Goal: Information Seeking & Learning: Learn about a topic

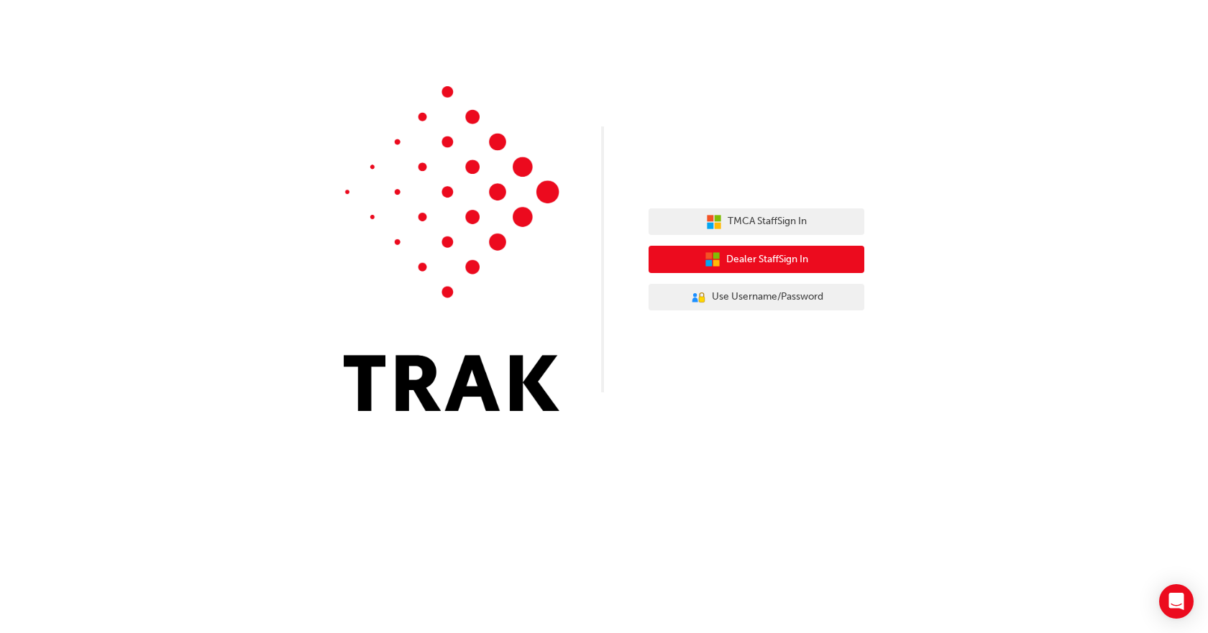
click at [726, 253] on span "Dealer Staff Sign In" at bounding box center [767, 260] width 82 height 17
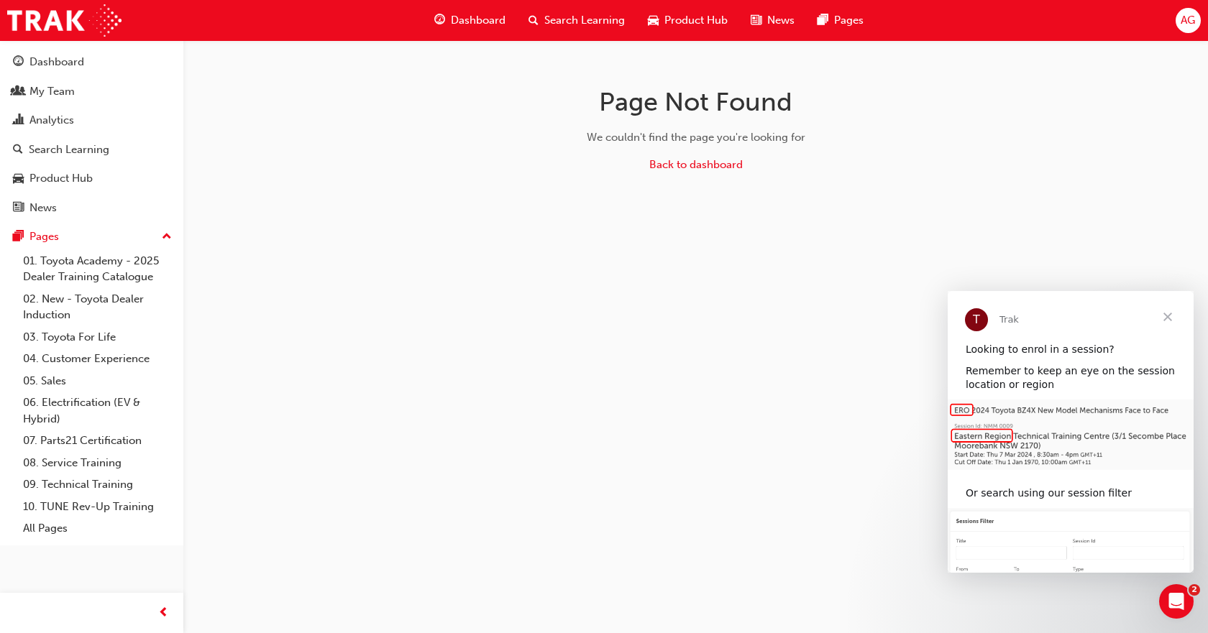
click at [193, 169] on div "Page Not Found We couldn't find the page you're looking for Back to dashboard" at bounding box center [604, 316] width 1208 height 633
click at [541, 22] on div "Search Learning" at bounding box center [576, 20] width 119 height 29
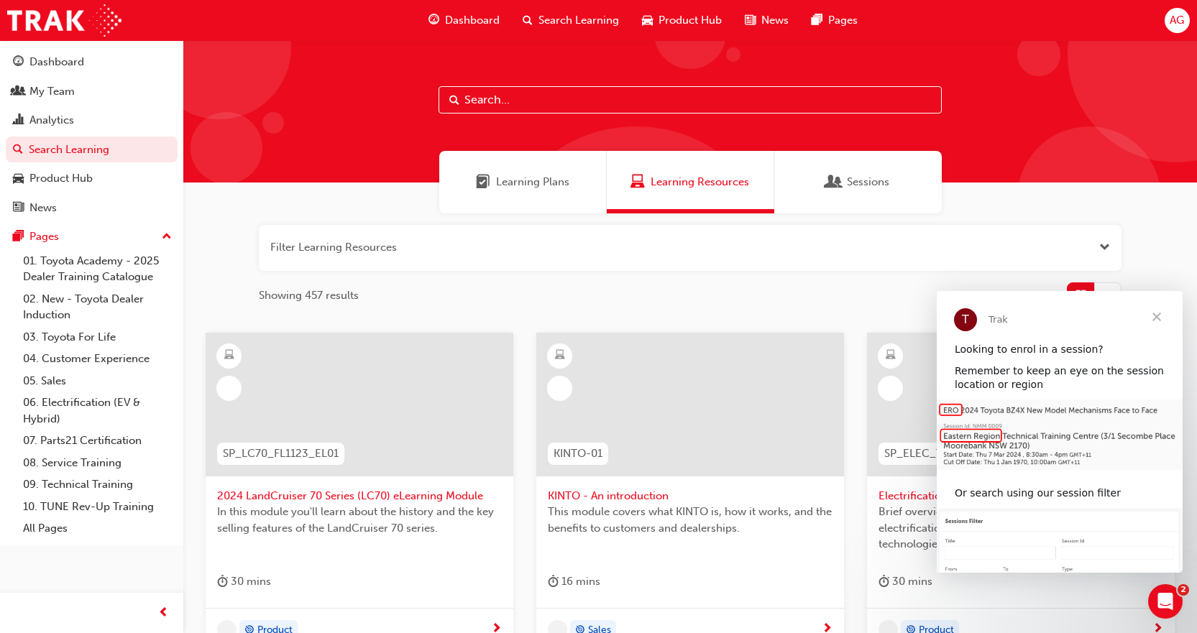
click at [529, 104] on input "text" at bounding box center [690, 99] width 503 height 27
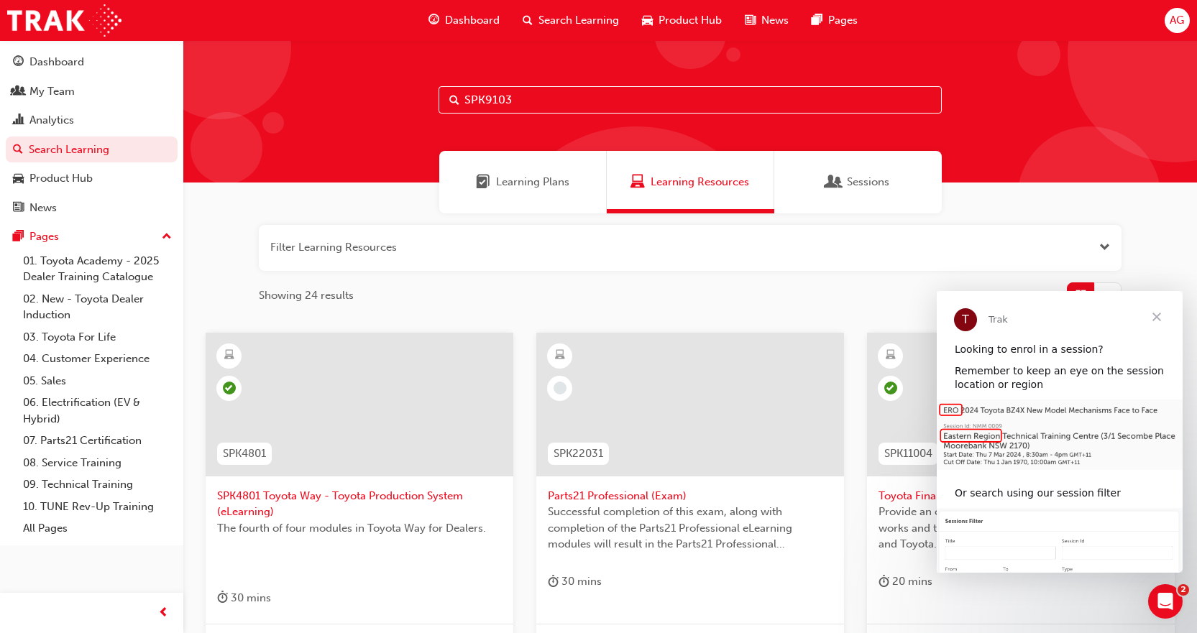
type input "SPK9103"
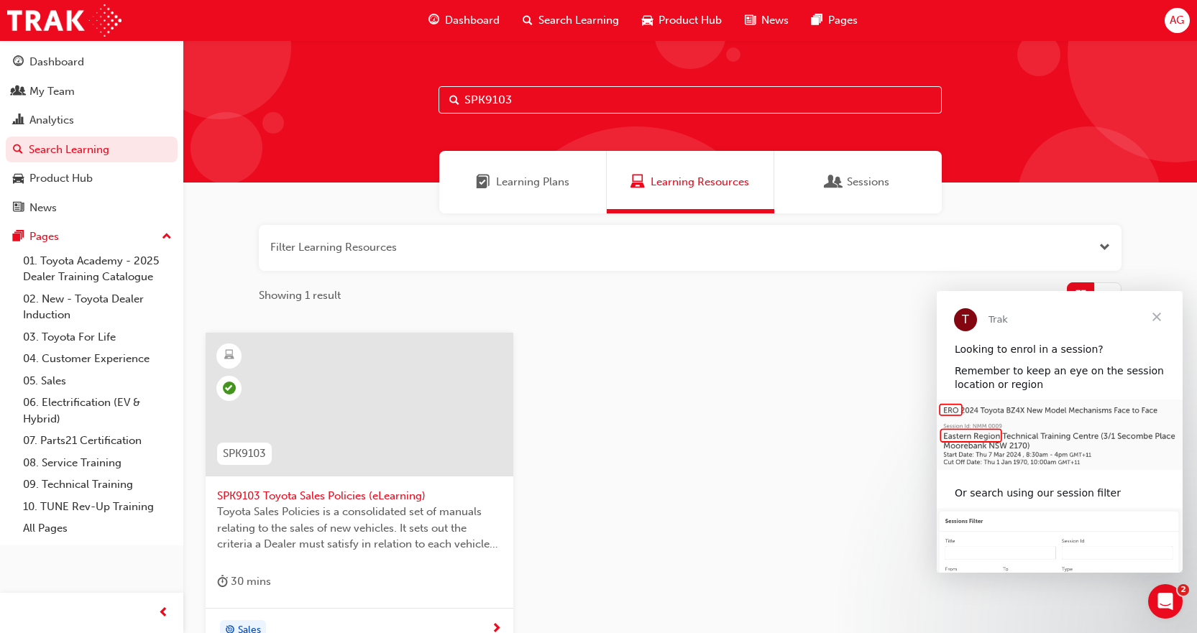
scroll to position [144, 0]
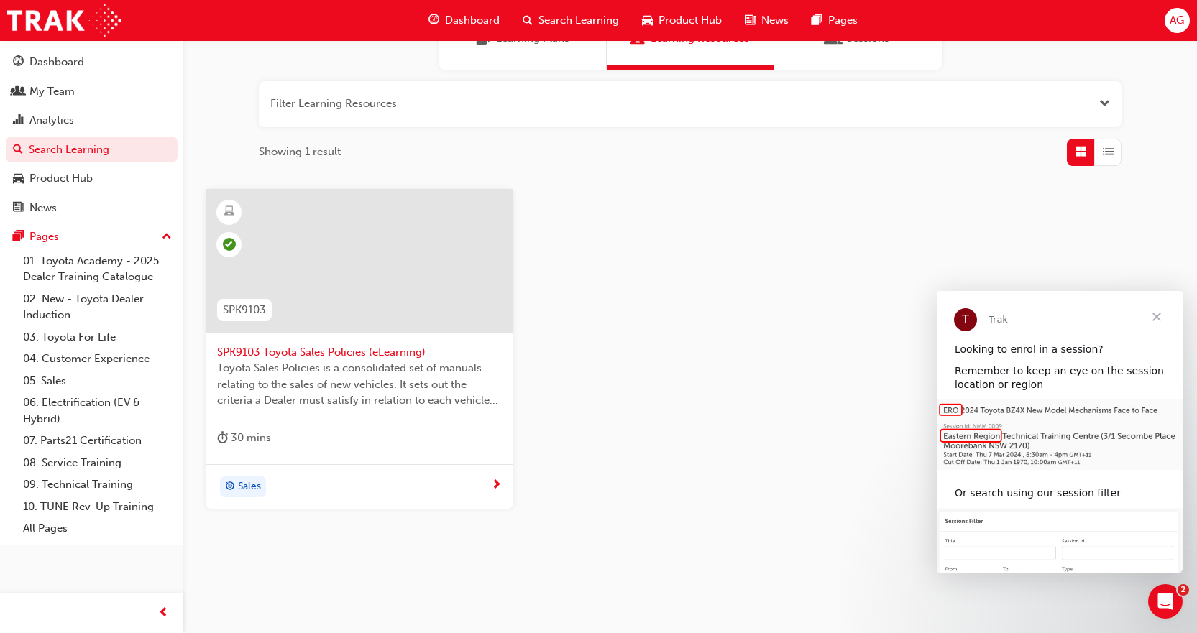
click at [431, 244] on div at bounding box center [360, 261] width 308 height 144
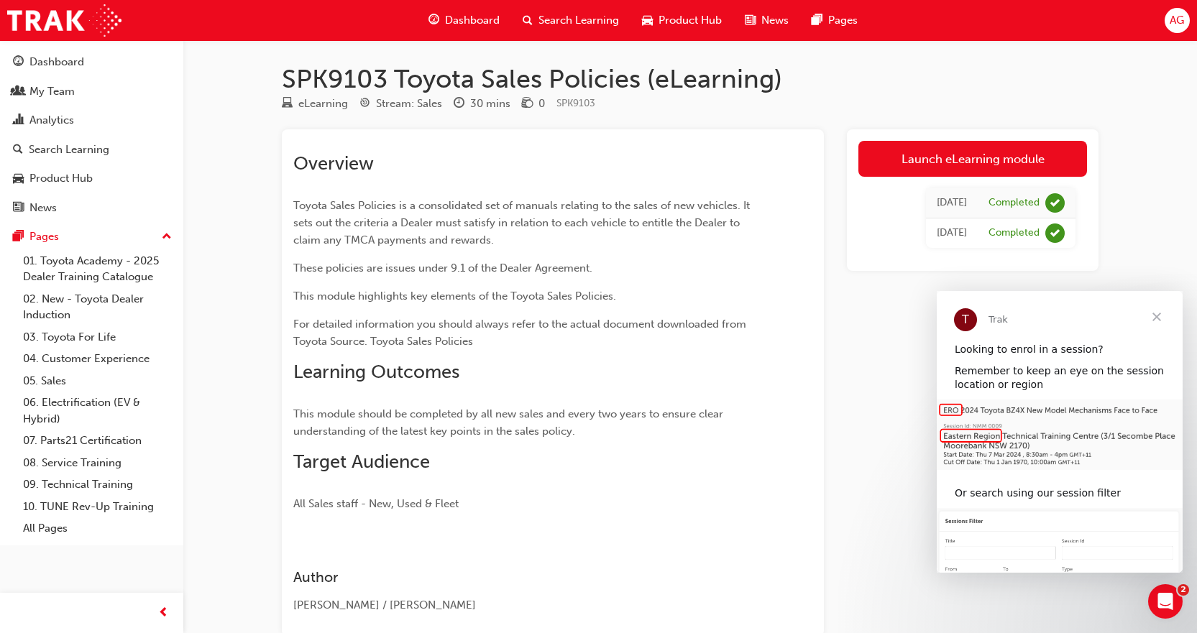
click at [1155, 315] on span "Close" at bounding box center [1157, 317] width 52 height 52
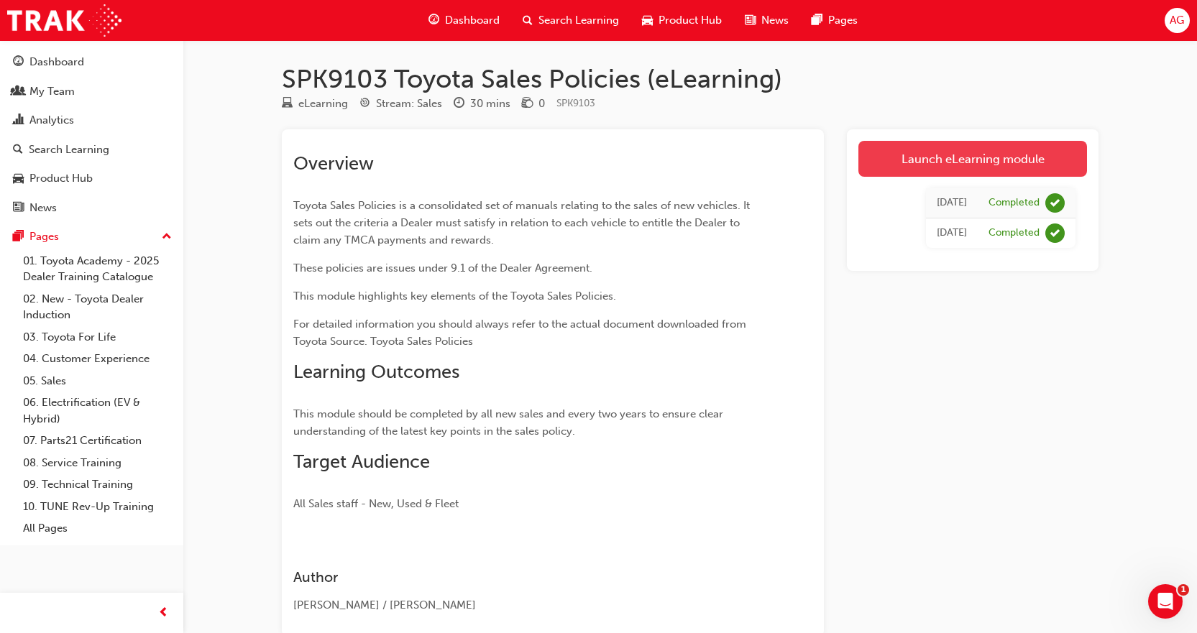
click at [995, 165] on link "Launch eLearning module" at bounding box center [972, 159] width 229 height 36
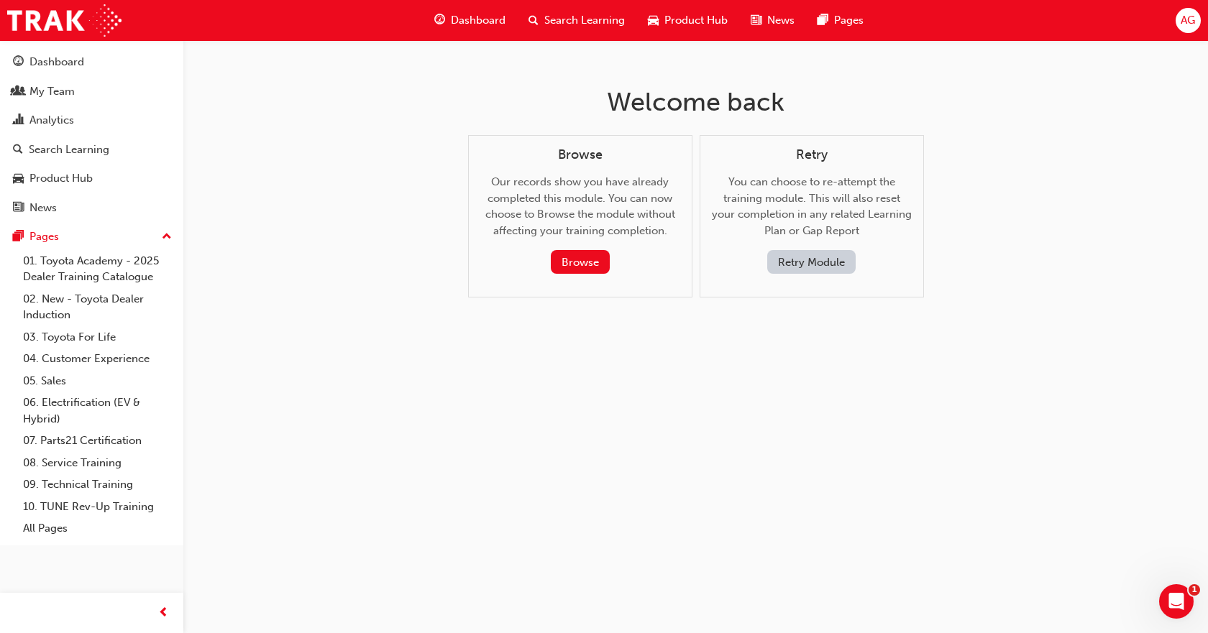
click at [817, 261] on button "Retry Module" at bounding box center [811, 262] width 88 height 24
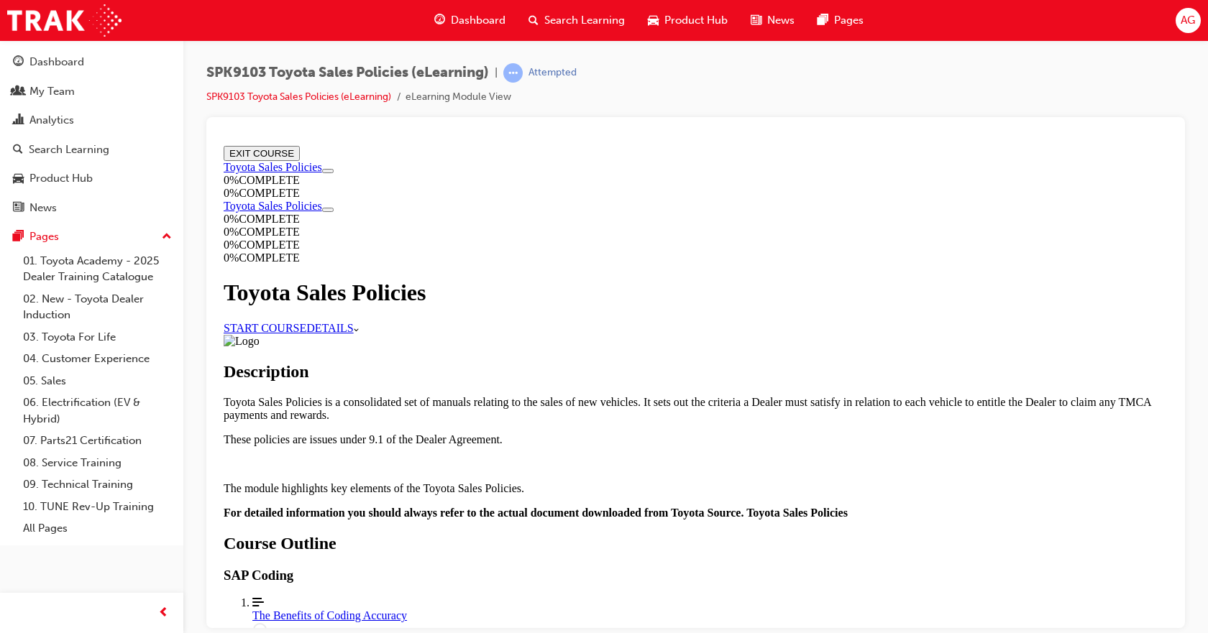
click at [650, 609] on div "The Benefits of Coding Accuracy" at bounding box center [709, 615] width 915 height 13
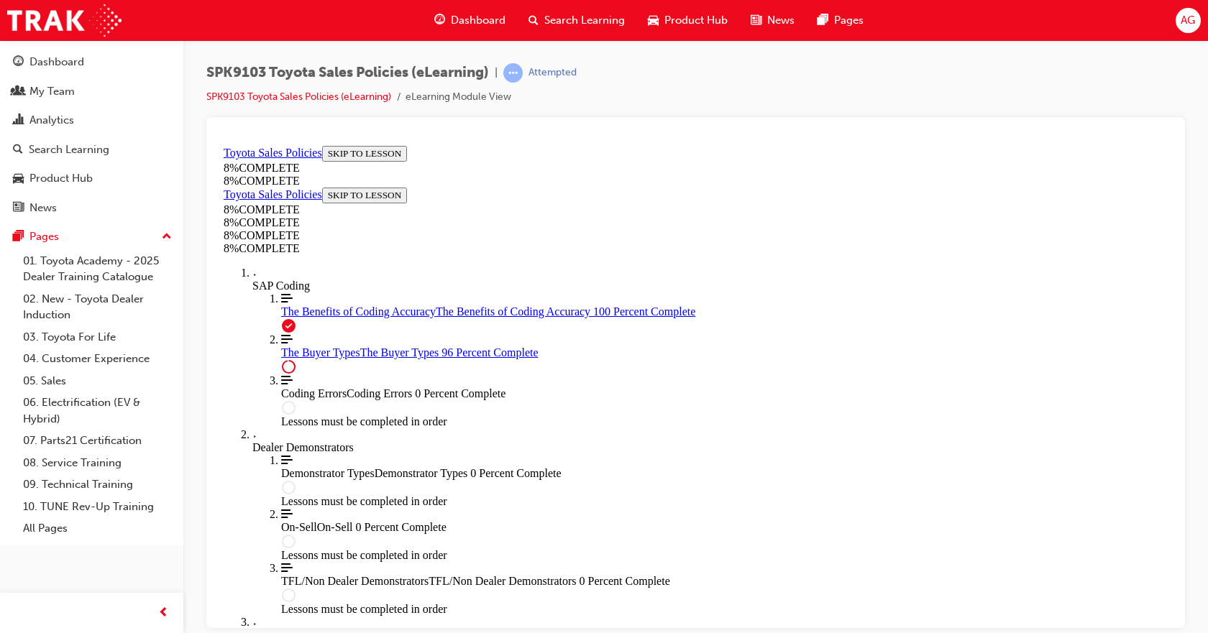
scroll to position [5924, 0]
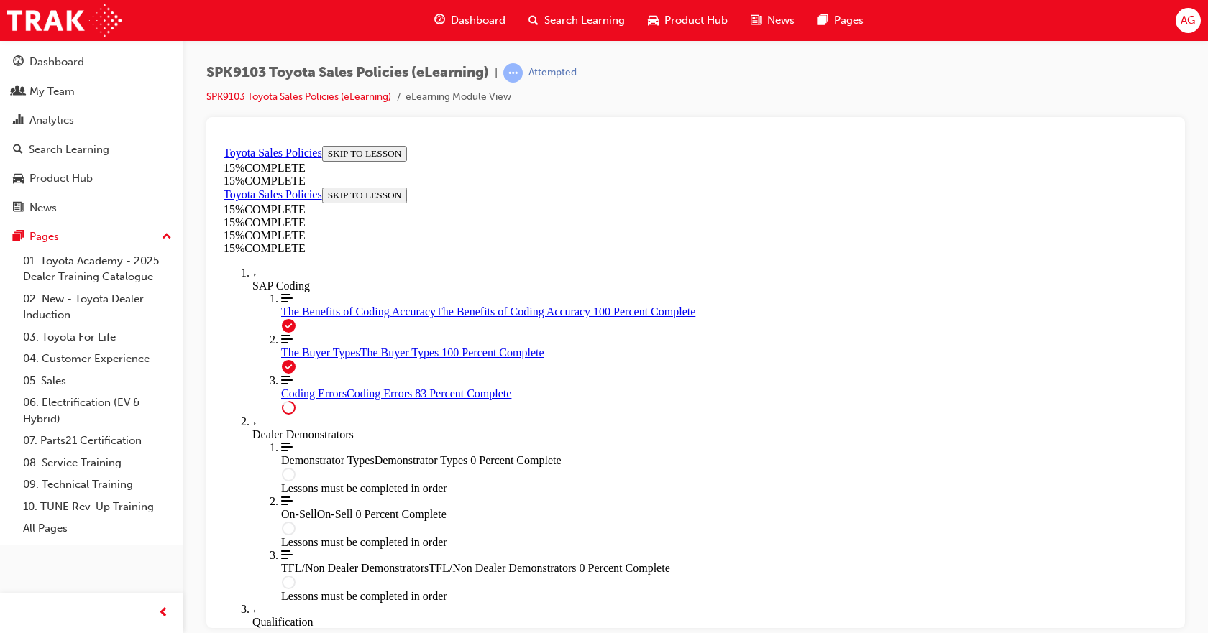
scroll to position [1185, 0]
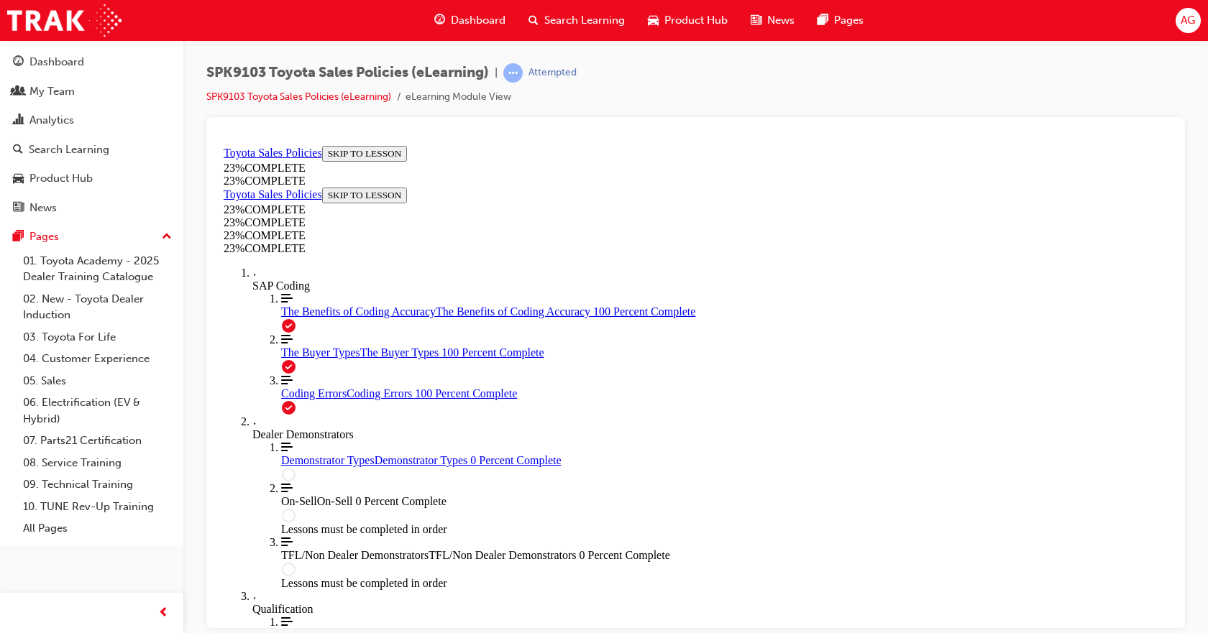
scroll to position [0, 0]
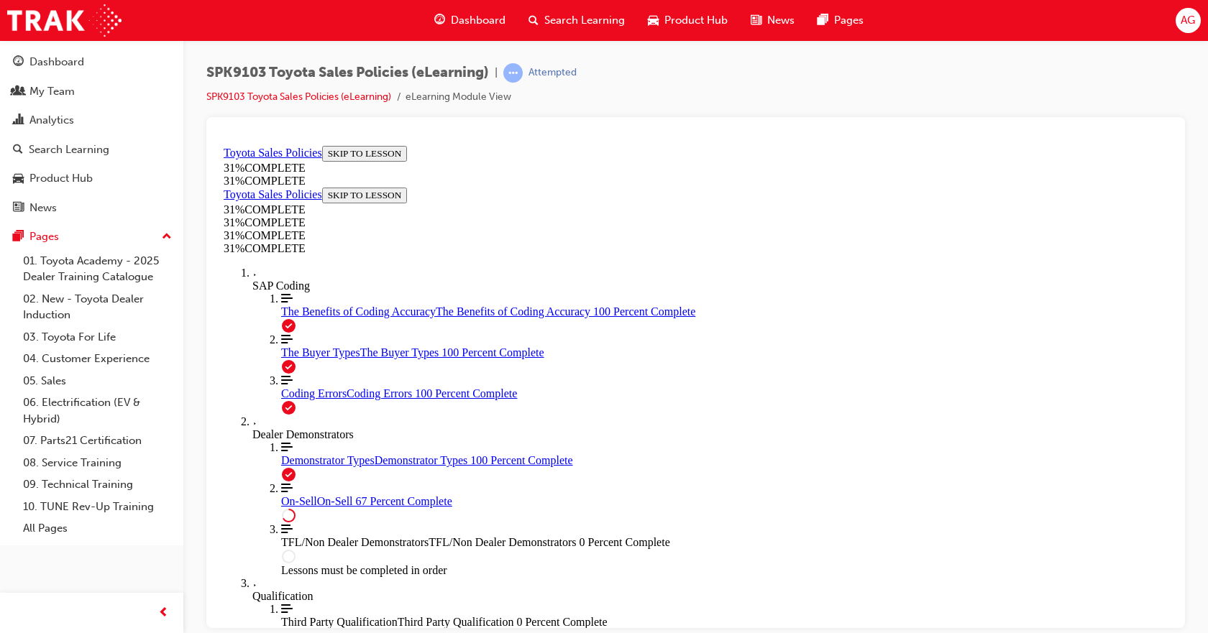
scroll to position [827, 0]
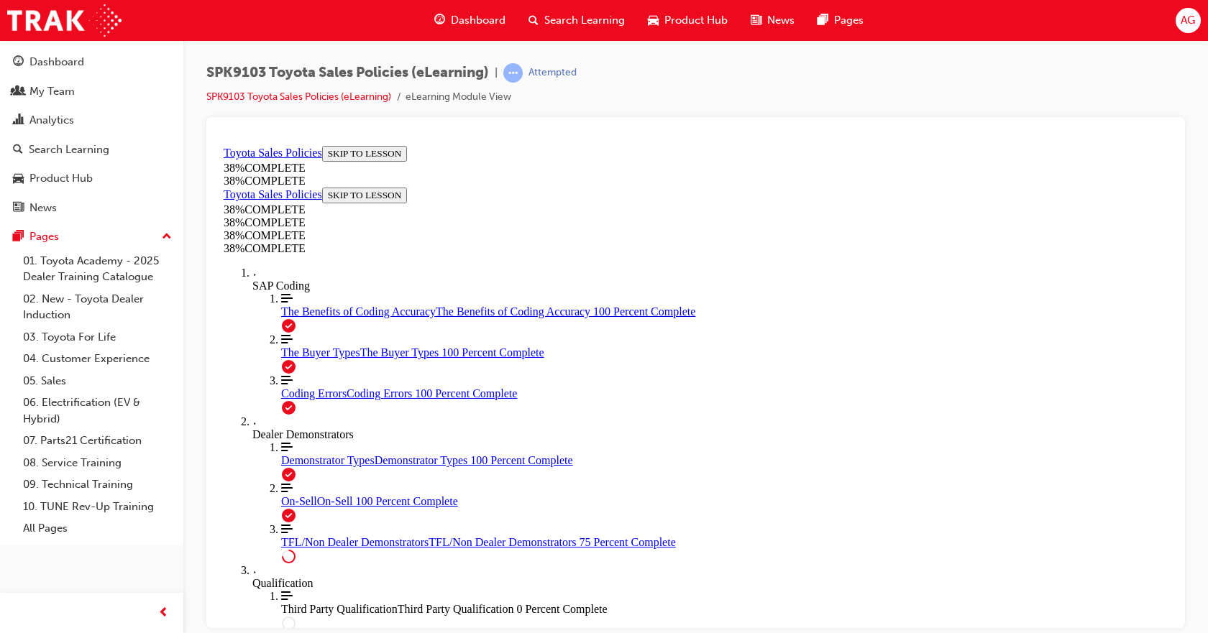
scroll to position [409, 0]
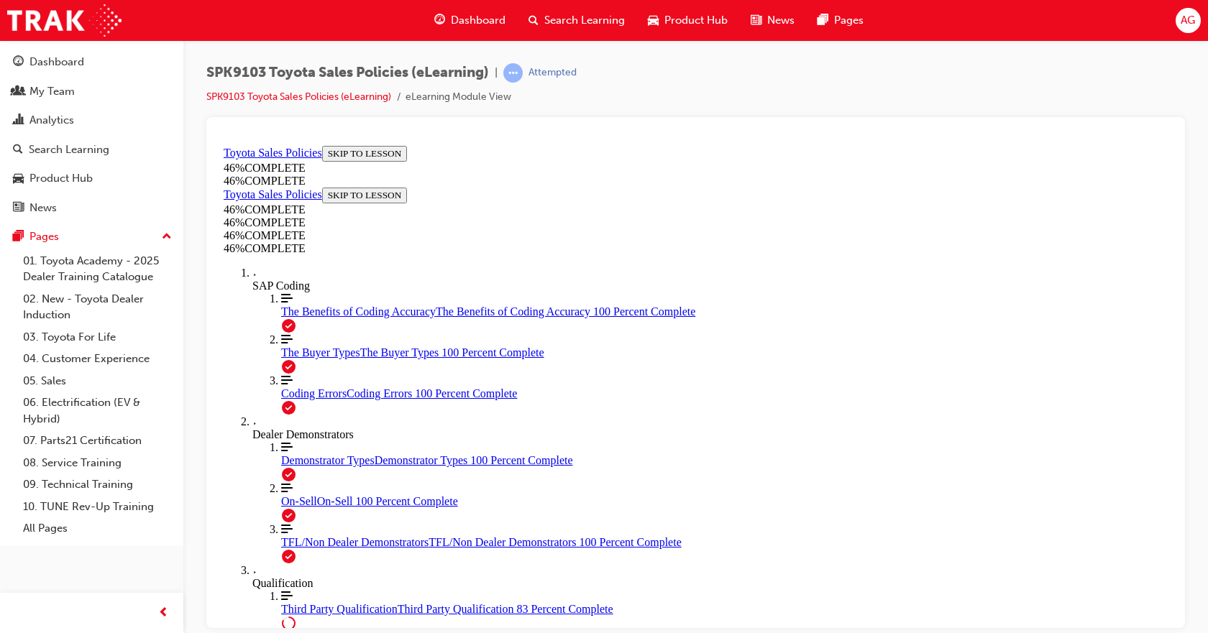
scroll to position [1417, 0]
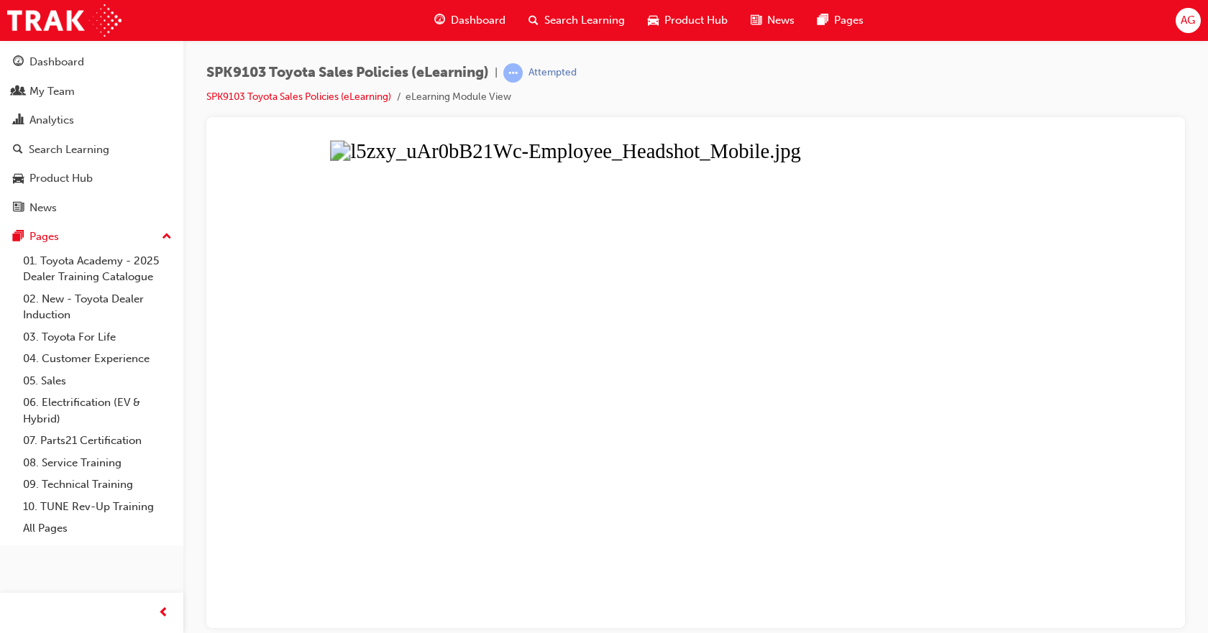
click at [1113, 335] on button "Unzoom image" at bounding box center [695, 383] width 955 height 488
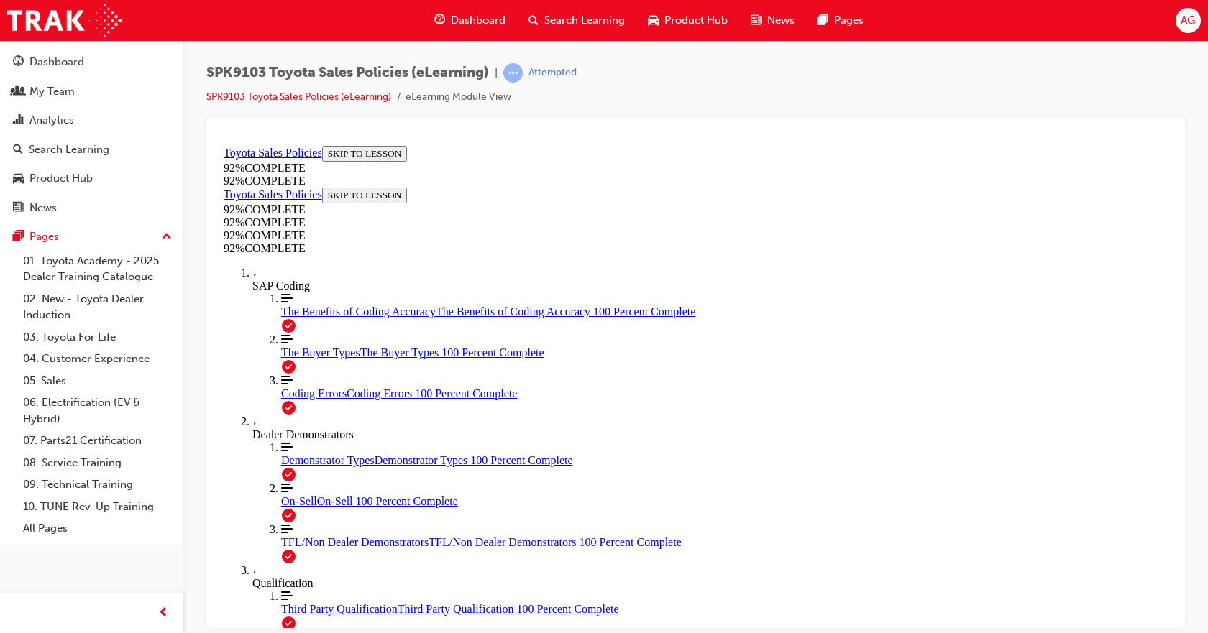
scroll to position [239, 0]
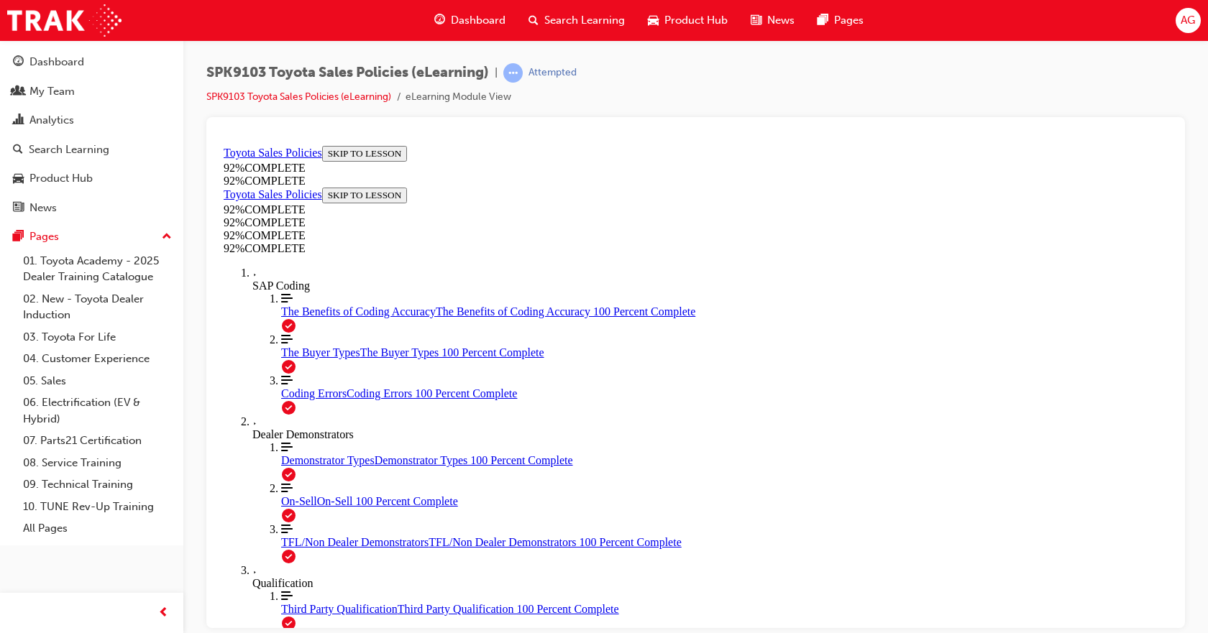
scroll to position [215, 0]
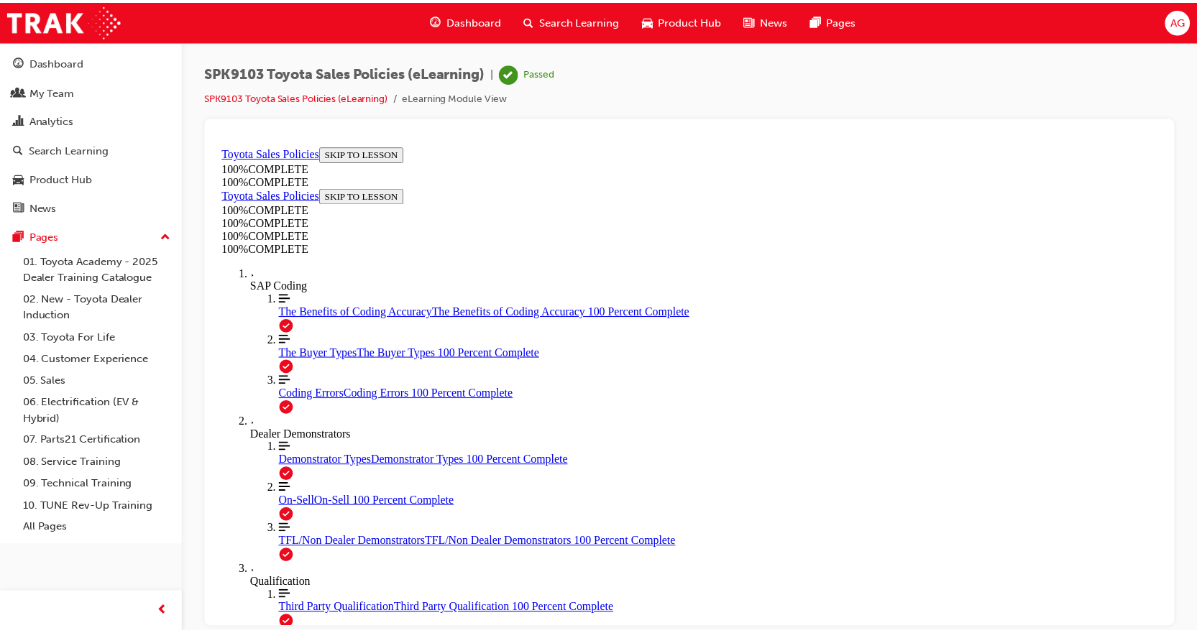
scroll to position [77, 0]
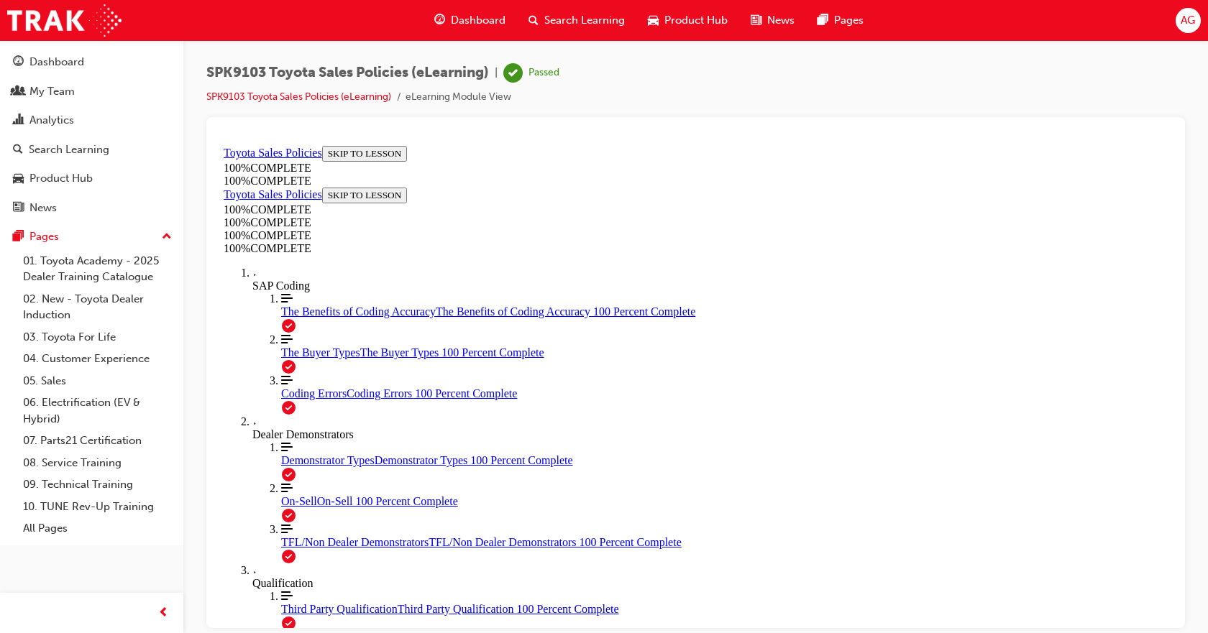
click at [268, 105] on li "SPK9103 Toyota Sales Policies (eLearning)" at bounding box center [305, 97] width 199 height 17
click at [274, 97] on link "SPK9103 Toyota Sales Policies (eLearning)" at bounding box center [298, 97] width 185 height 12
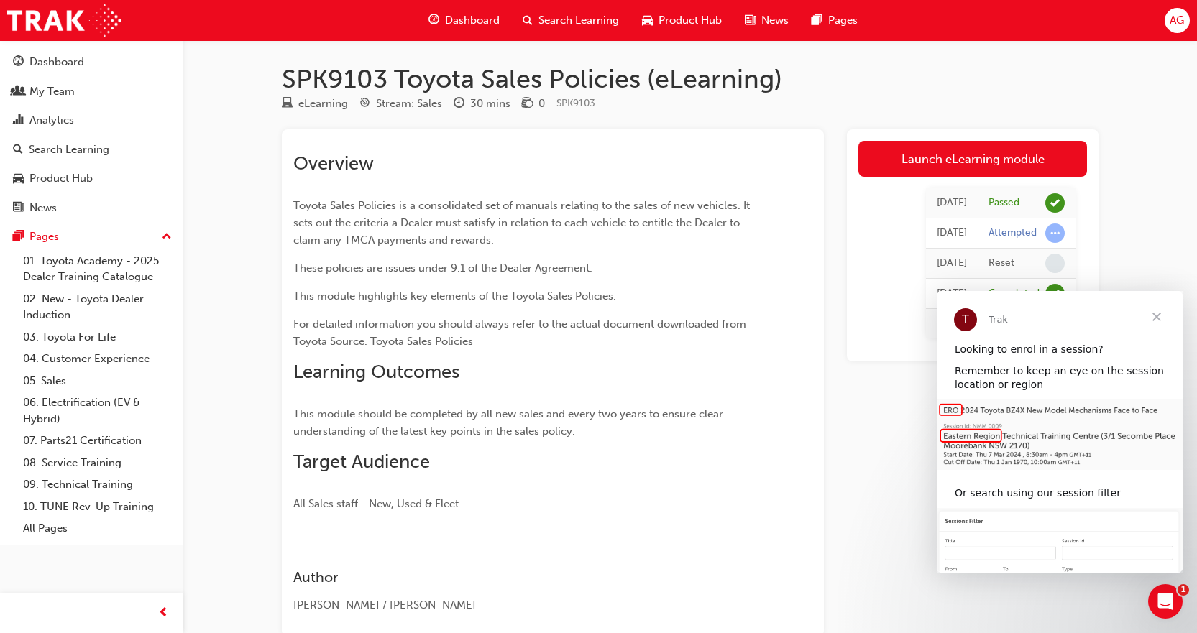
click at [1162, 312] on span "Close" at bounding box center [1157, 317] width 52 height 52
